Goal: Task Accomplishment & Management: Complete application form

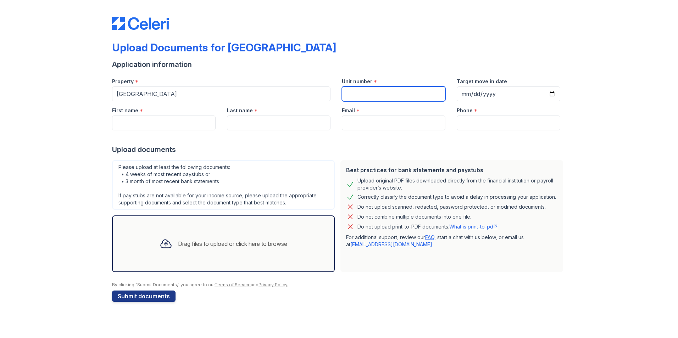
click at [361, 98] on input "Unit number" at bounding box center [393, 93] width 103 height 15
type input "329"
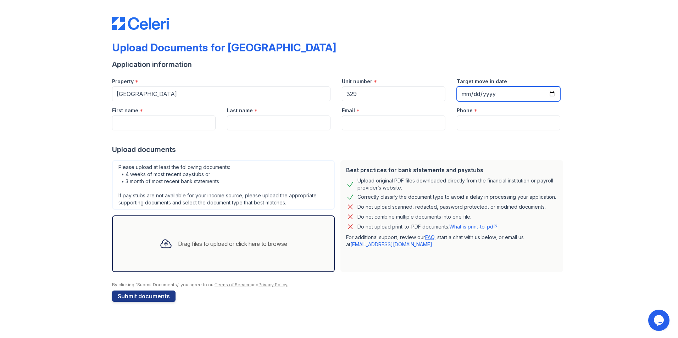
click at [548, 94] on input "Target move in date" at bounding box center [507, 93] width 103 height 15
click at [550, 94] on input "Target move in date" at bounding box center [507, 93] width 103 height 15
type input "[DATE]"
click at [172, 122] on input "First name" at bounding box center [163, 123] width 103 height 15
type input "o"
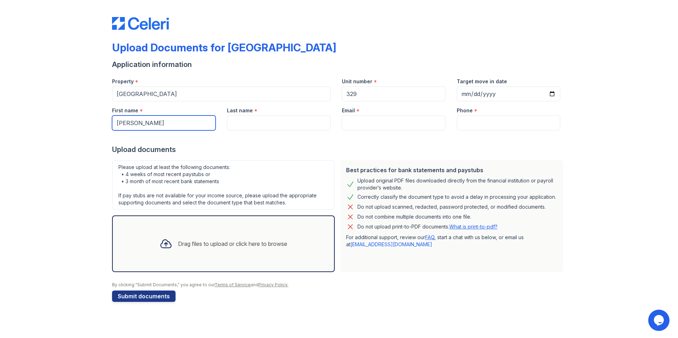
type input "[PERSON_NAME]"
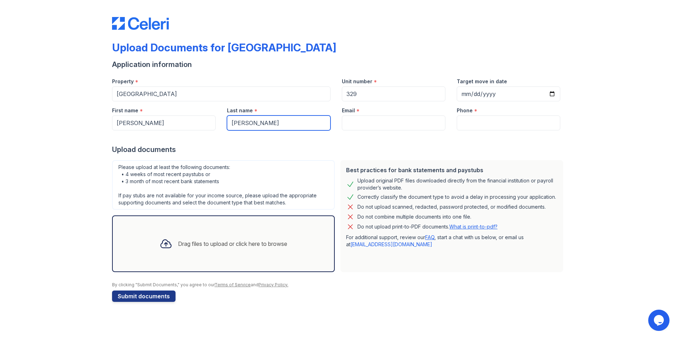
type input "[PERSON_NAME]"
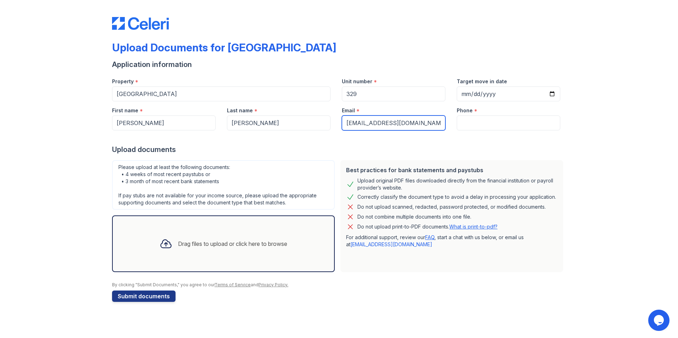
type input "[EMAIL_ADDRESS][DOMAIN_NAME]"
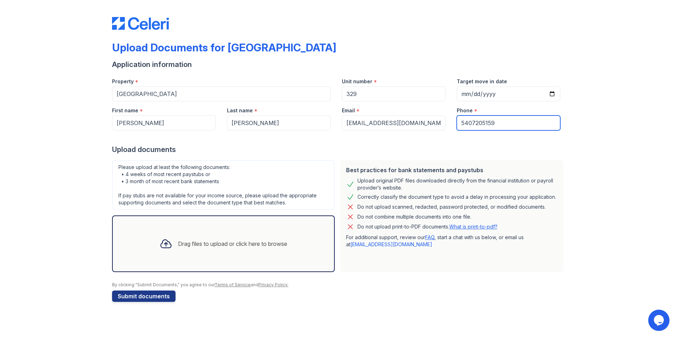
click at [481, 123] on input "5407205159" at bounding box center [507, 123] width 103 height 15
type input "5407295159"
click at [452, 146] on div "Upload documents" at bounding box center [339, 150] width 454 height 10
click at [257, 237] on div "Drag files to upload or click here to browse" at bounding box center [223, 244] width 139 height 24
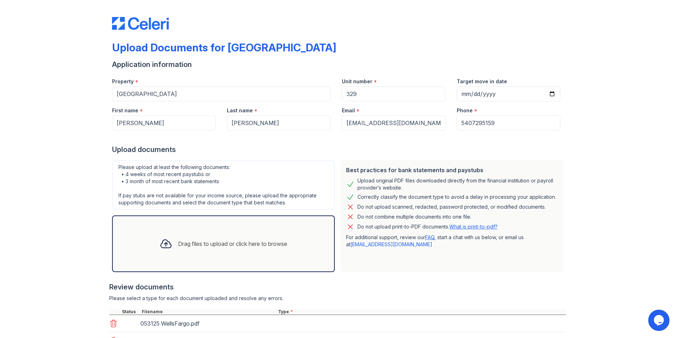
scroll to position [77, 0]
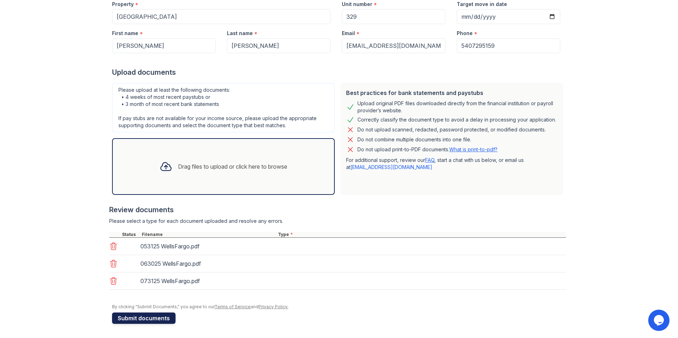
click at [150, 316] on button "Submit documents" at bounding box center [143, 318] width 63 height 11
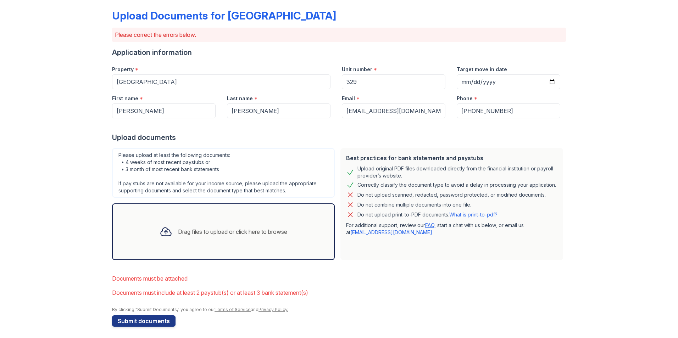
scroll to position [35, 0]
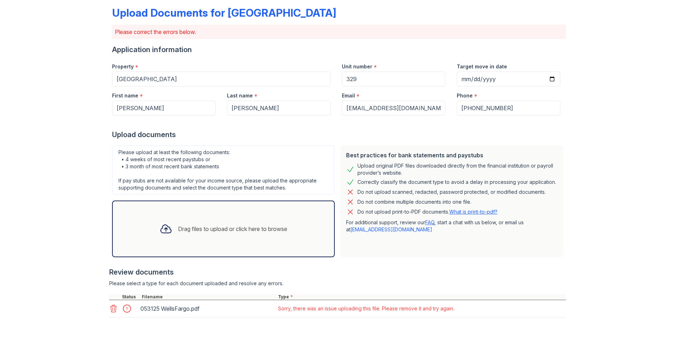
click at [112, 310] on icon at bounding box center [114, 308] width 6 height 7
